Goal: Information Seeking & Learning: Learn about a topic

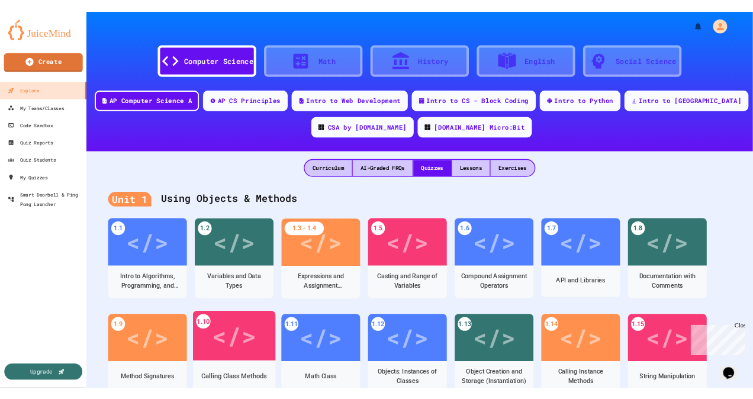
scroll to position [118, 0]
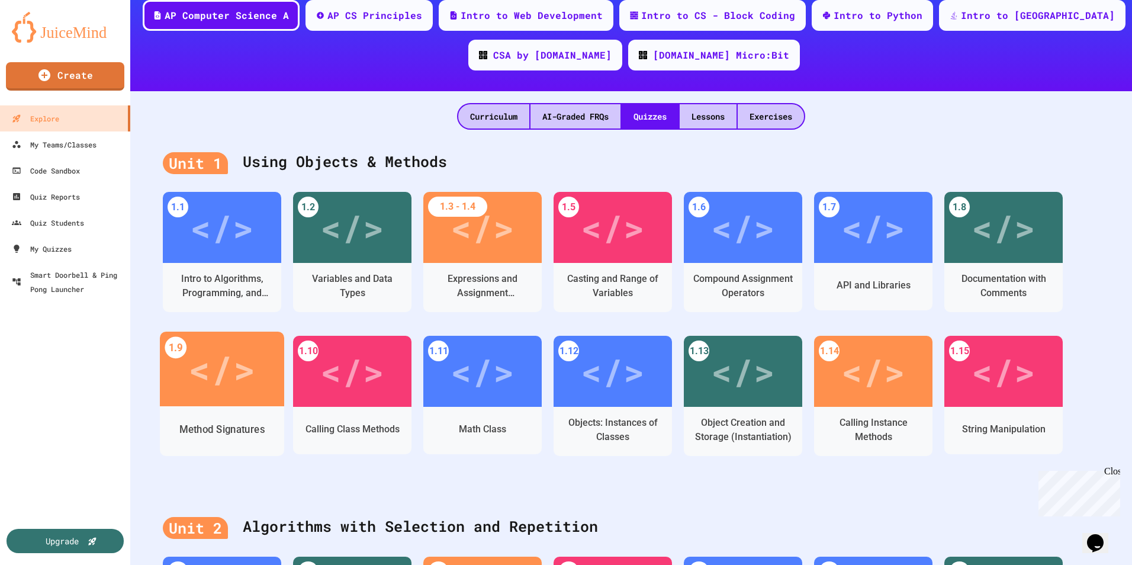
click at [236, 398] on div "</>" at bounding box center [222, 368] width 124 height 75
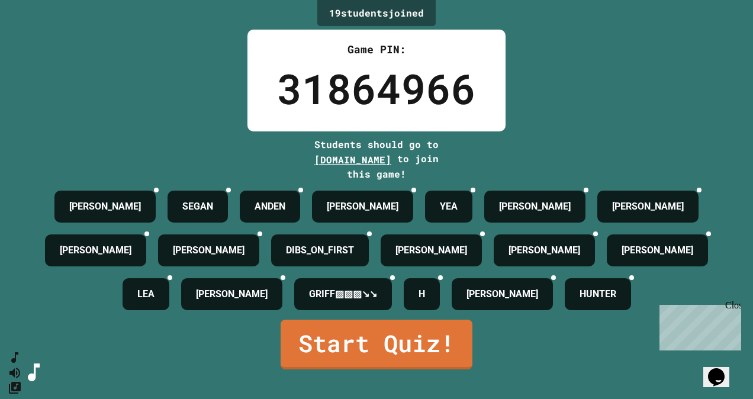
scroll to position [59, 0]
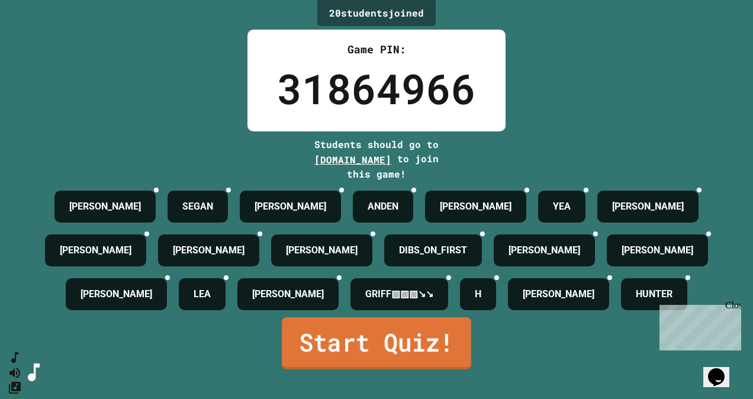
click at [395, 365] on link "Start Quiz!" at bounding box center [376, 343] width 189 height 52
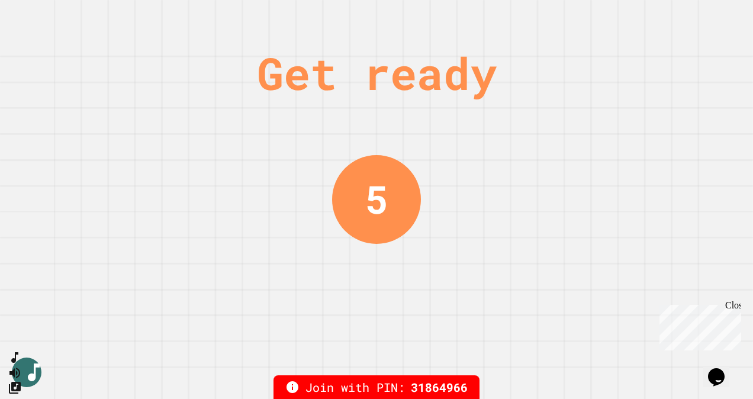
scroll to position [0, 0]
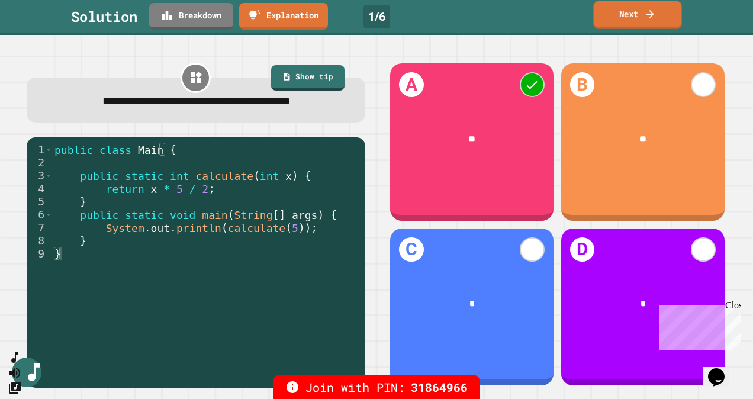
click at [631, 23] on link "Next" at bounding box center [638, 15] width 88 height 28
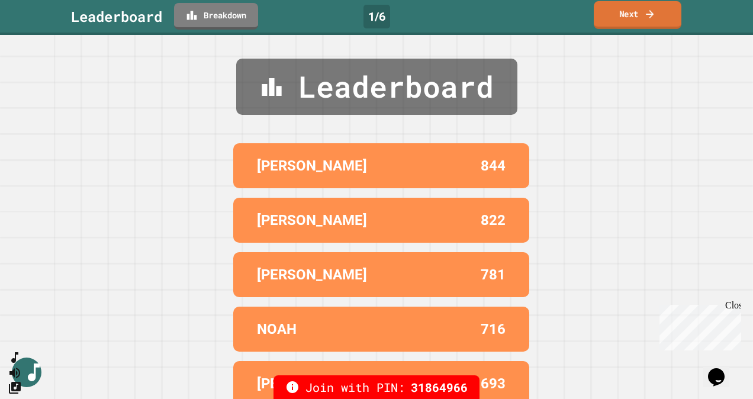
click at [633, 20] on link "Next" at bounding box center [638, 15] width 88 height 28
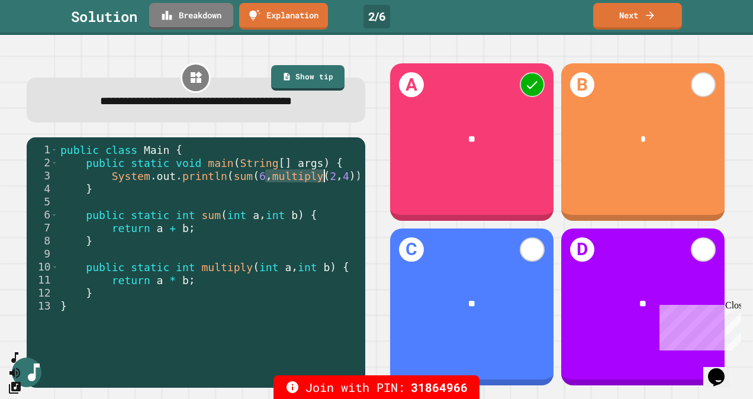
drag, startPoint x: 263, startPoint y: 197, endPoint x: 324, endPoint y: 200, distance: 61.6
click at [324, 200] on div "public class Main { public static void main ( String [ ] args ) { System . out …" at bounding box center [210, 253] width 304 height 221
drag, startPoint x: 243, startPoint y: 288, endPoint x: 304, endPoint y: 287, distance: 61.0
click at [304, 287] on div "public class Main { public static void main ( String [ ] args ) { System . out …" at bounding box center [210, 253] width 304 height 221
drag, startPoint x: 142, startPoint y: 302, endPoint x: 178, endPoint y: 301, distance: 35.5
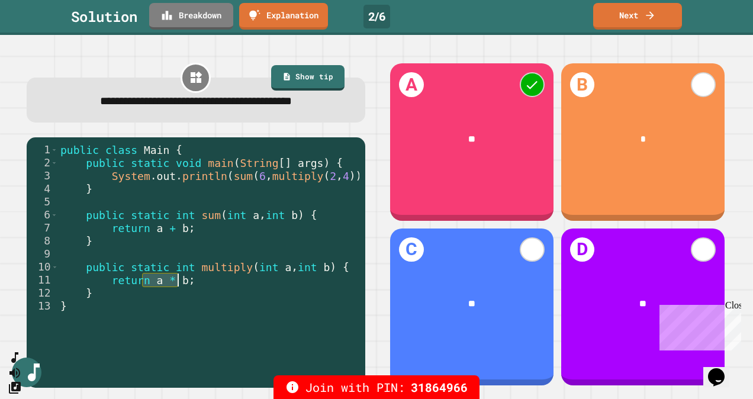
click at [178, 301] on div "public class Main { public static void main ( String [ ] args ) { System . out …" at bounding box center [210, 253] width 304 height 221
drag, startPoint x: 178, startPoint y: 301, endPoint x: 371, endPoint y: 148, distance: 246.9
click at [380, 148] on div "A ** B * C ** D **" at bounding box center [557, 225] width 354 height 342
click at [633, 20] on link "Next" at bounding box center [638, 15] width 88 height 28
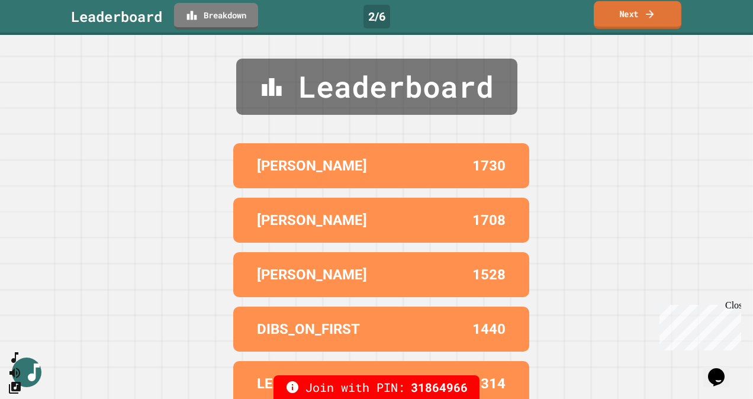
click at [633, 12] on link "Next" at bounding box center [638, 15] width 88 height 28
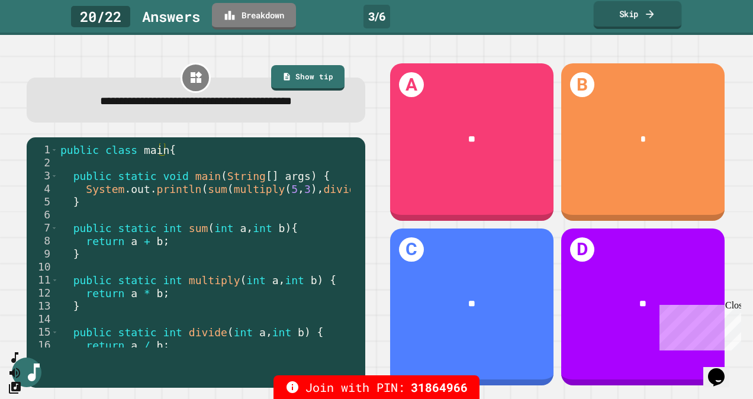
click at [641, 10] on link "Skip" at bounding box center [638, 15] width 88 height 28
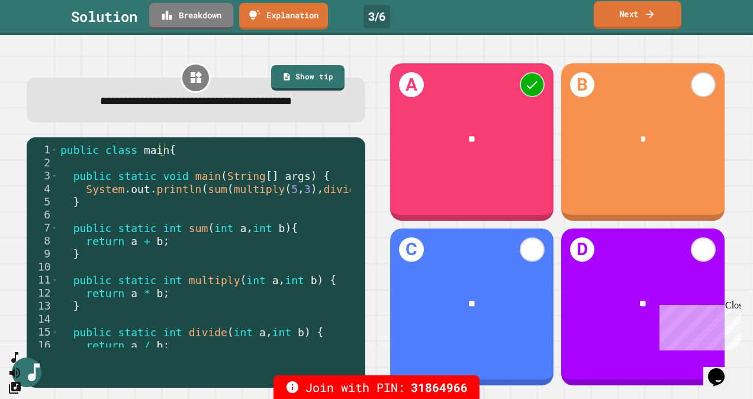
click at [641, 10] on link "Next" at bounding box center [638, 15] width 88 height 28
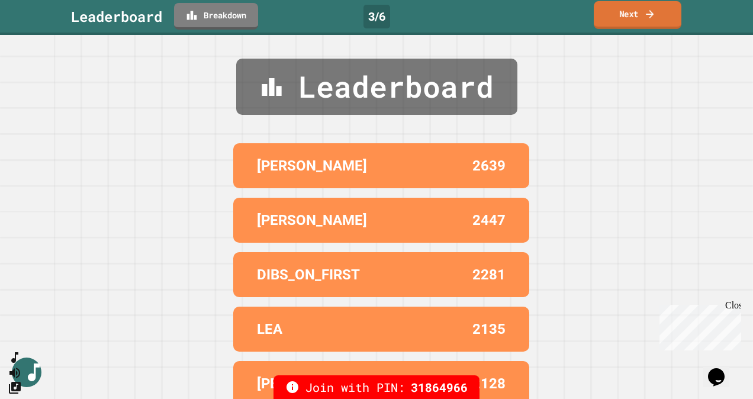
click at [641, 10] on link "Next" at bounding box center [638, 15] width 88 height 28
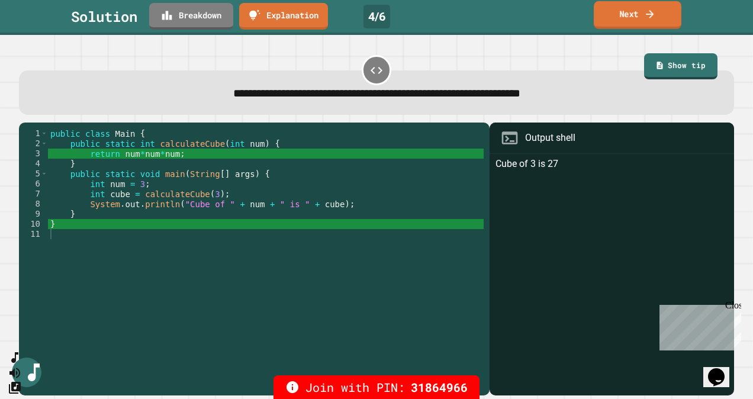
click at [634, 19] on link "Next" at bounding box center [638, 15] width 88 height 28
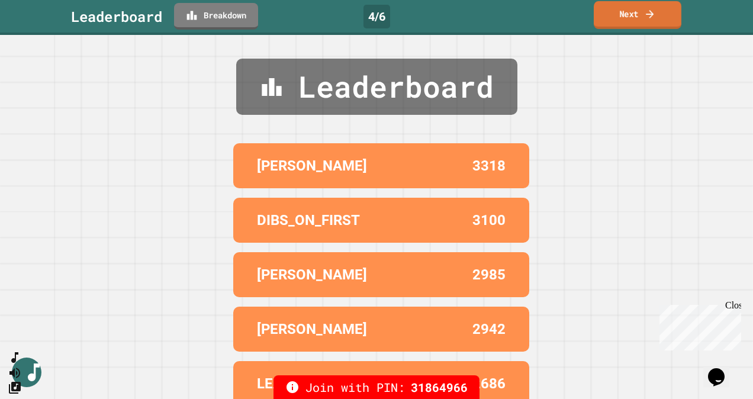
click at [633, 20] on link "Next" at bounding box center [638, 15] width 88 height 28
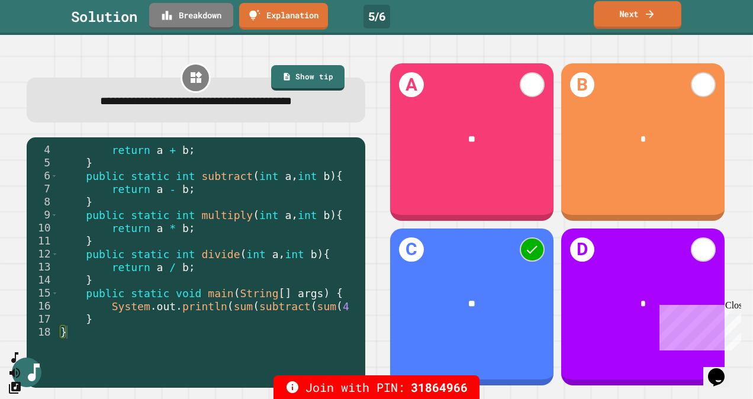
click at [652, 21] on link "Next" at bounding box center [638, 15] width 88 height 28
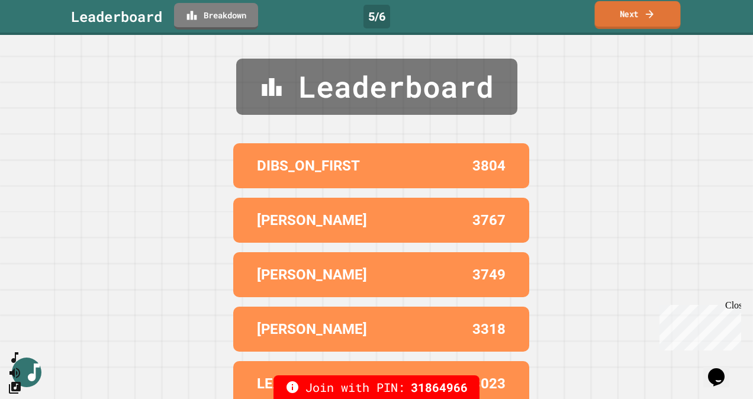
click at [646, 26] on link "Next" at bounding box center [637, 15] width 86 height 28
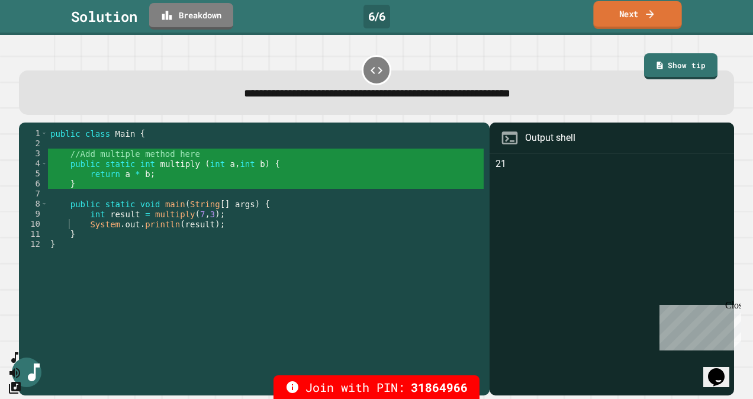
click at [638, 13] on link "Next" at bounding box center [637, 15] width 88 height 28
